Goal: Information Seeking & Learning: Stay updated

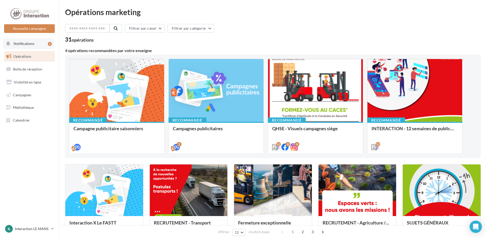
click at [33, 43] on span "Notifications" at bounding box center [24, 43] width 21 height 4
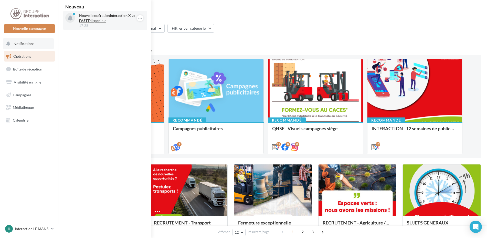
click at [85, 23] on div "17:28" at bounding box center [108, 25] width 59 height 5
click at [85, 21] on strong "Interaction X Le FASTT" at bounding box center [107, 17] width 56 height 9
click at [124, 15] on strong "Interaction X Le FASTT" at bounding box center [107, 17] width 56 height 9
click at [100, 20] on p "Nouvelle opération Interaction X Le FASTT disponible" at bounding box center [108, 18] width 59 height 10
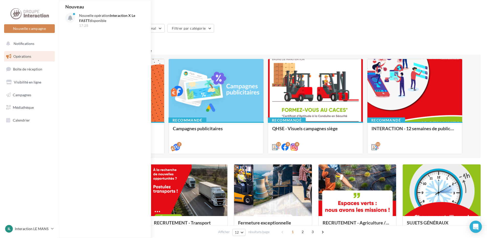
click at [274, 27] on div "Filtrer par canal Filtrer par catégorie" at bounding box center [272, 29] width 415 height 11
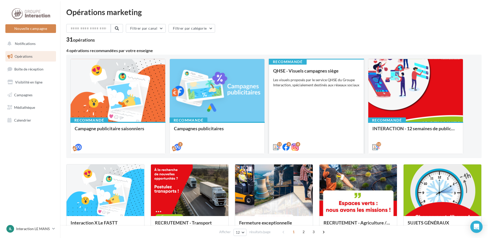
scroll to position [102, 0]
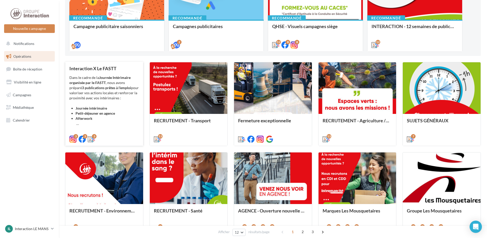
click at [117, 82] on div "Dans le cadre de la Journée Intérimaire organisée par le FASTT , nous avons pré…" at bounding box center [104, 100] width 70 height 51
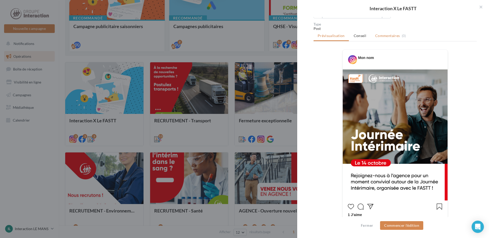
scroll to position [93, 0]
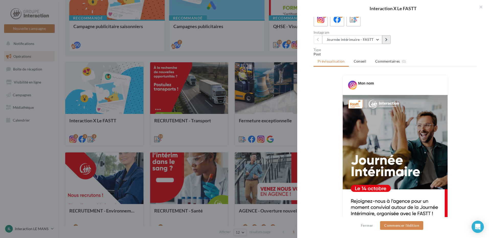
click at [384, 44] on button at bounding box center [386, 39] width 9 height 9
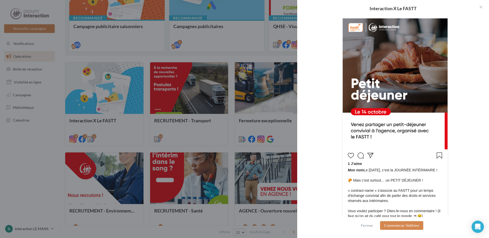
scroll to position [68, 0]
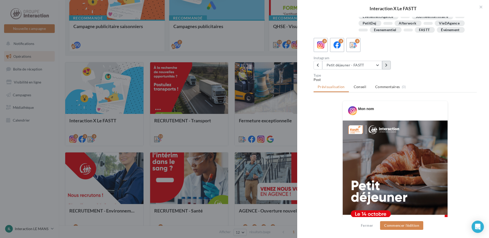
click at [388, 70] on button at bounding box center [386, 65] width 9 height 9
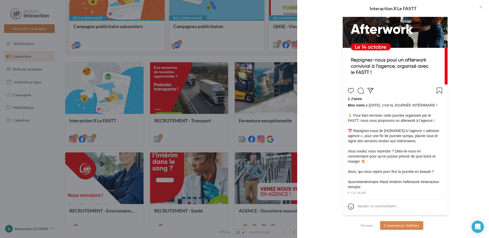
scroll to position [108, 0]
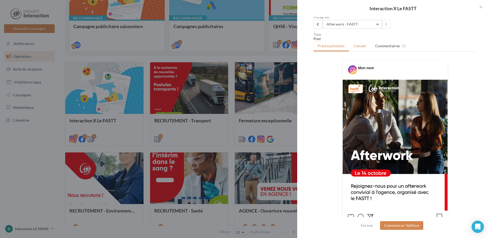
click at [367, 51] on li "Conseil" at bounding box center [360, 45] width 21 height 9
